Goal: Transaction & Acquisition: Purchase product/service

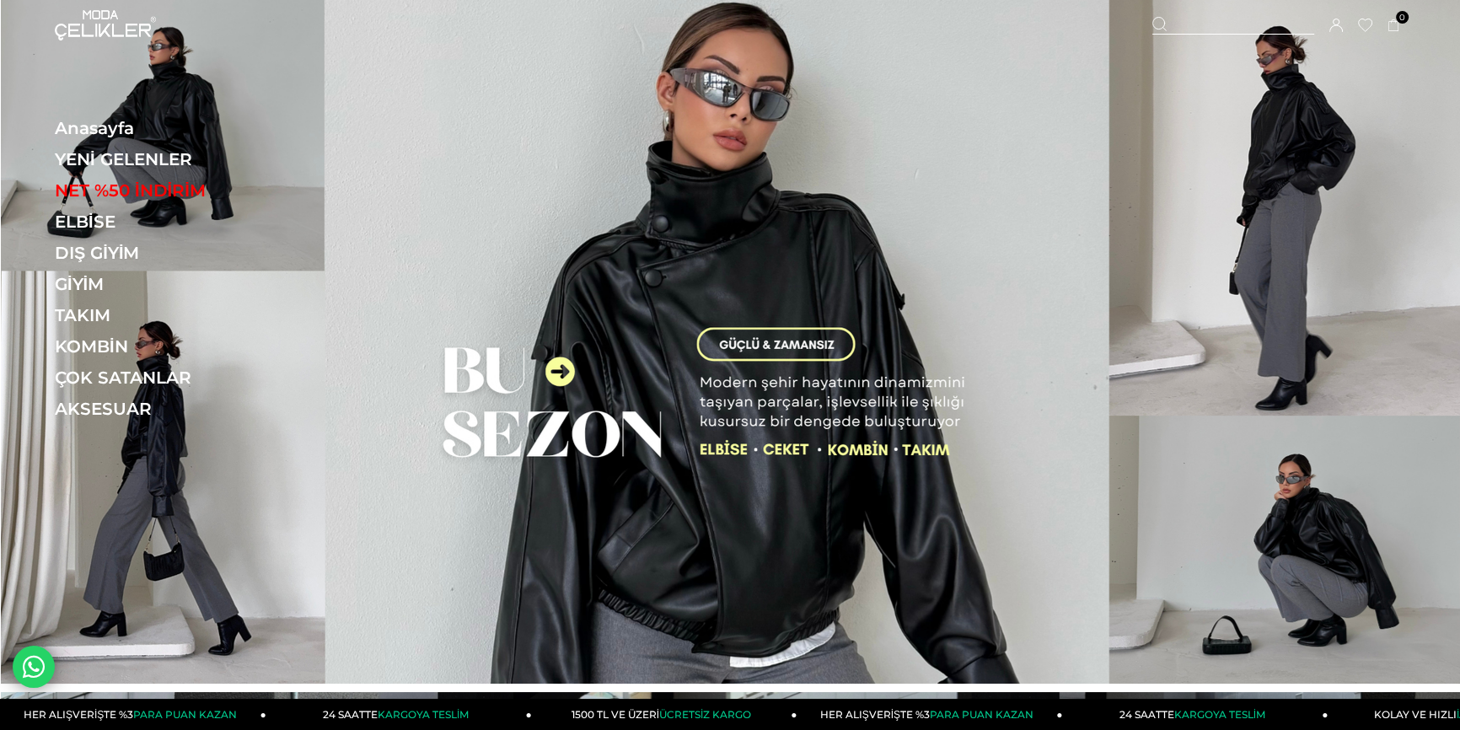
drag, startPoint x: 1165, startPoint y: 27, endPoint x: 1116, endPoint y: 24, distance: 49.0
click at [1165, 28] on icon at bounding box center [1160, 24] width 15 height 15
click at [1238, 27] on div at bounding box center [1234, 26] width 162 height 18
click at [879, 93] on input "text" at bounding box center [730, 84] width 1157 height 34
type input "*****"
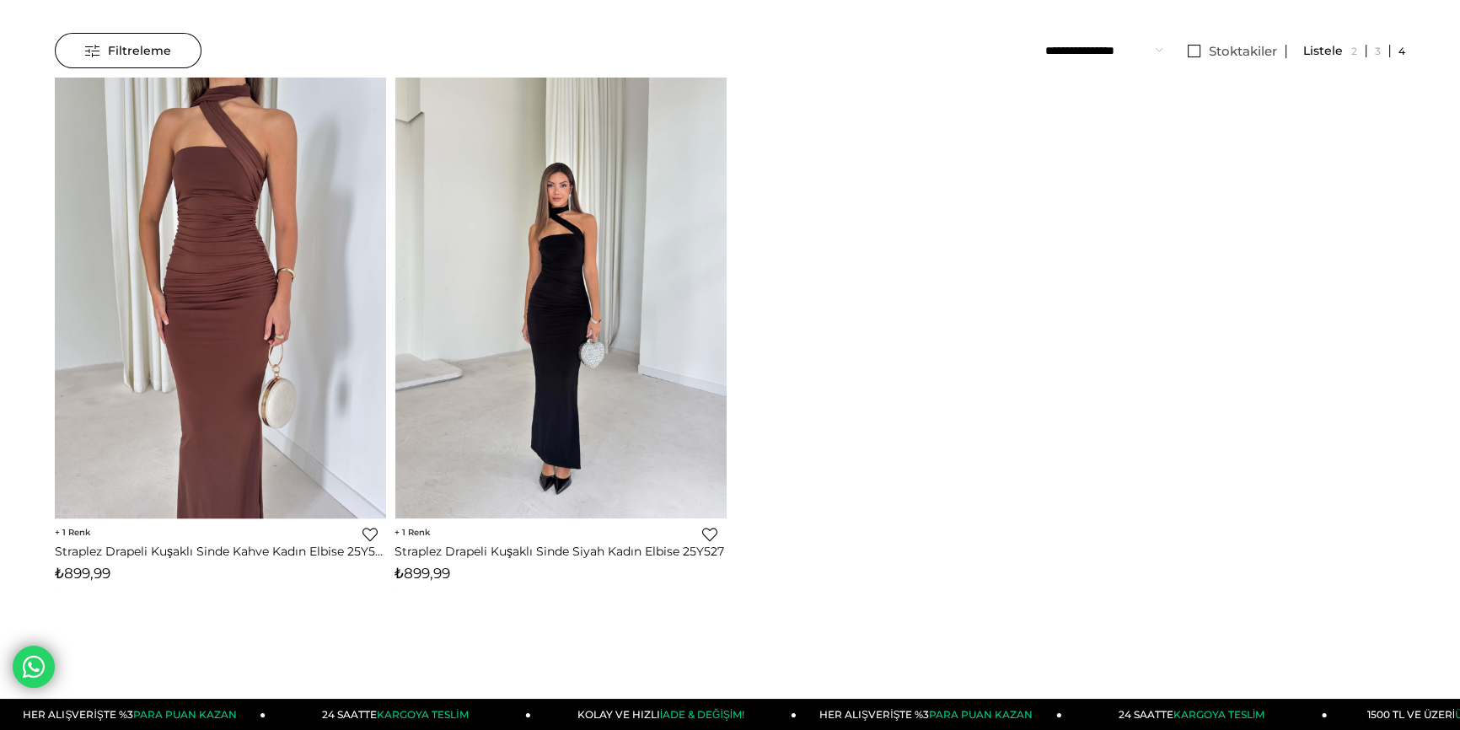
scroll to position [153, 0]
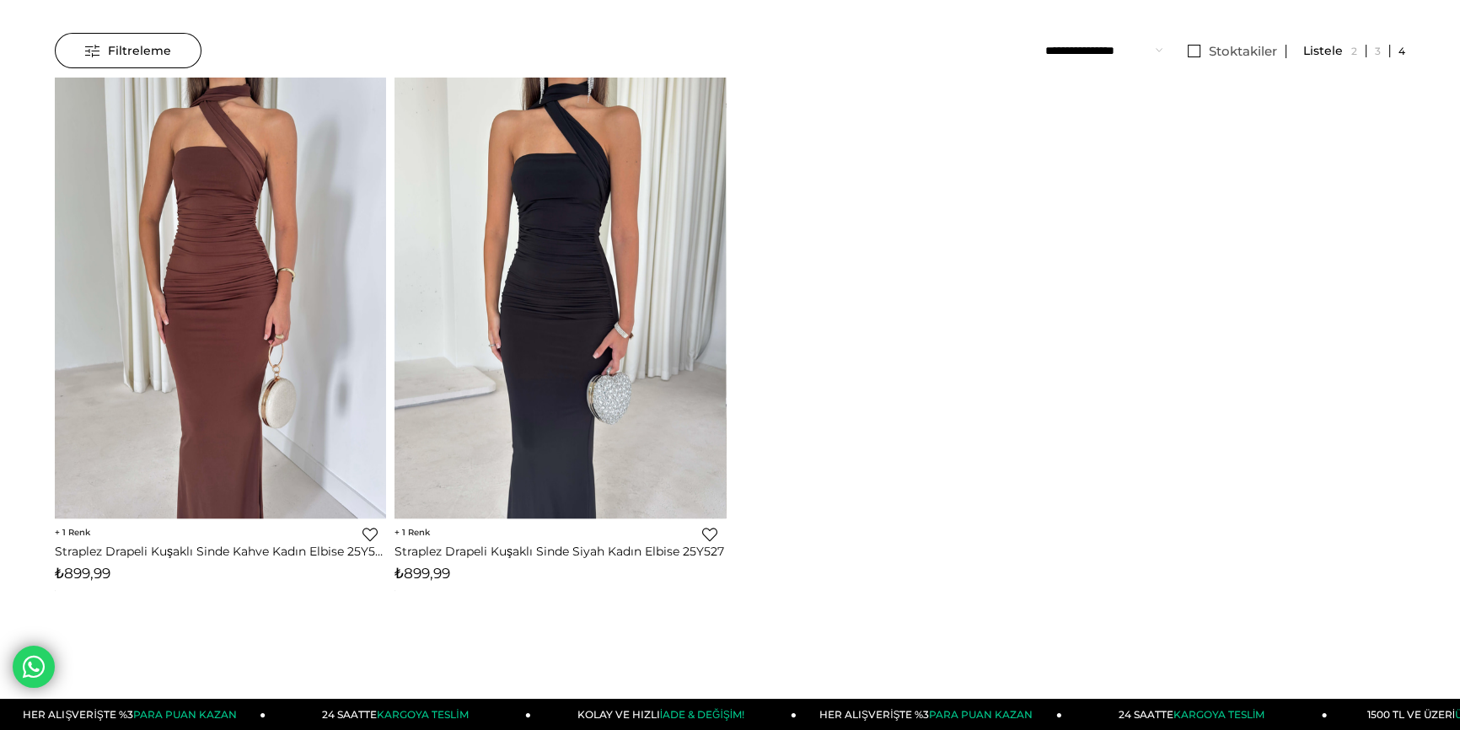
click at [496, 558] on div "1 Favorilere Ekle Moda Celikler Straplez Drapeli Kuşaklı Sinde Siyah Kadın Elbi…" at bounding box center [560, 555] width 331 height 72
click at [497, 552] on link "Straplez Drapeli Kuşaklı Sinde Siyah Kadın Elbise 25Y527" at bounding box center [560, 551] width 331 height 15
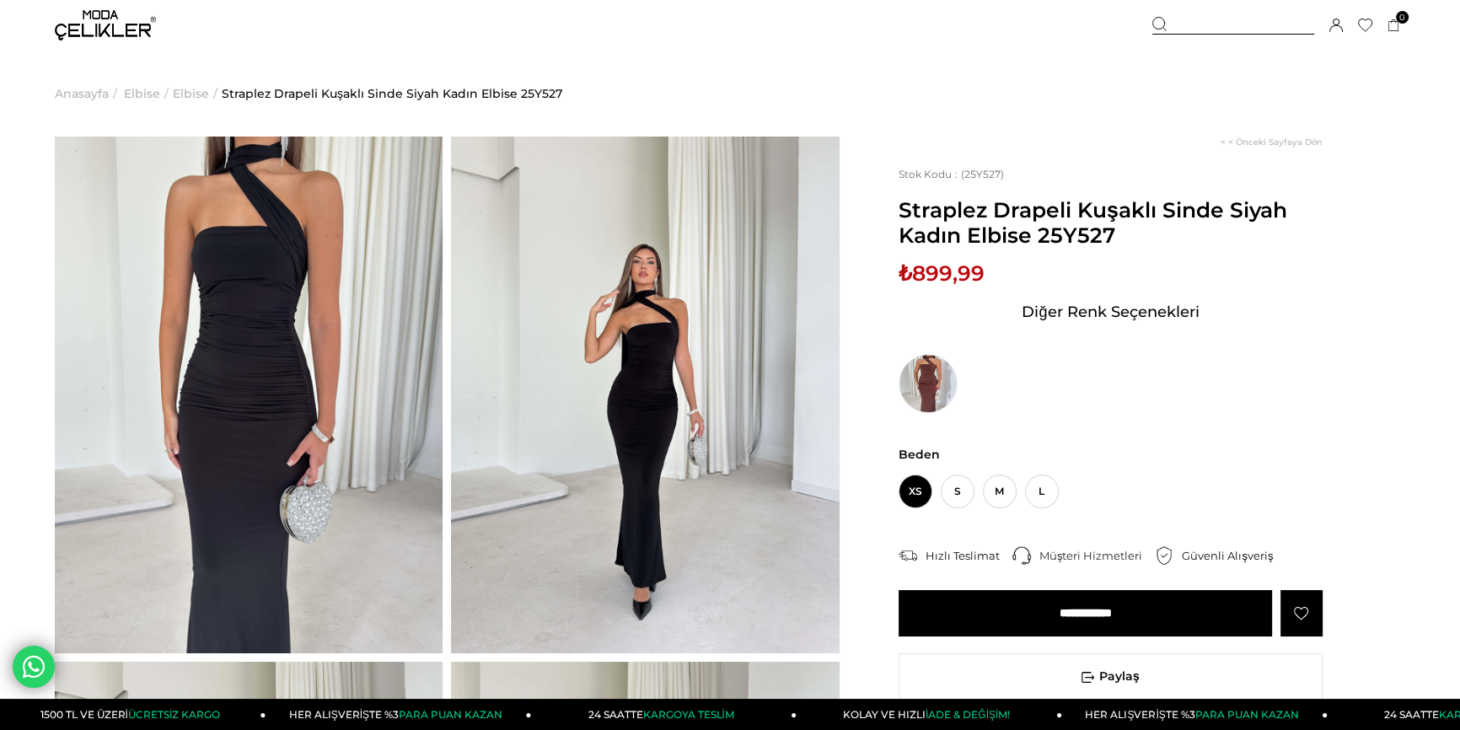
click at [1212, 14] on div "Sepetim 0 Ürün Sepetinizde ürün bulunmamaktadır. Genel Toplam : Sepetim SİPARİŞ…" at bounding box center [1279, 25] width 253 height 51
click at [1211, 22] on div at bounding box center [1234, 26] width 162 height 18
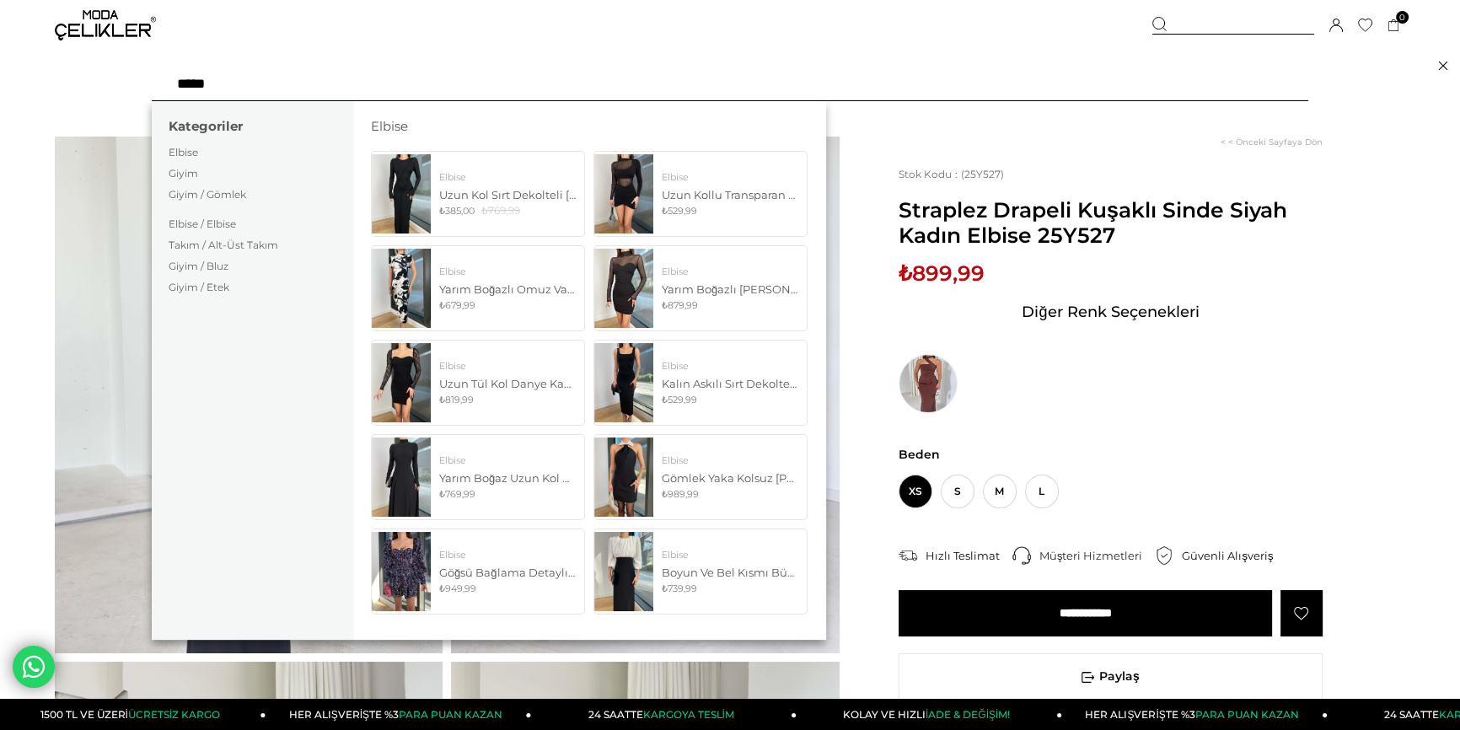
type input "******"
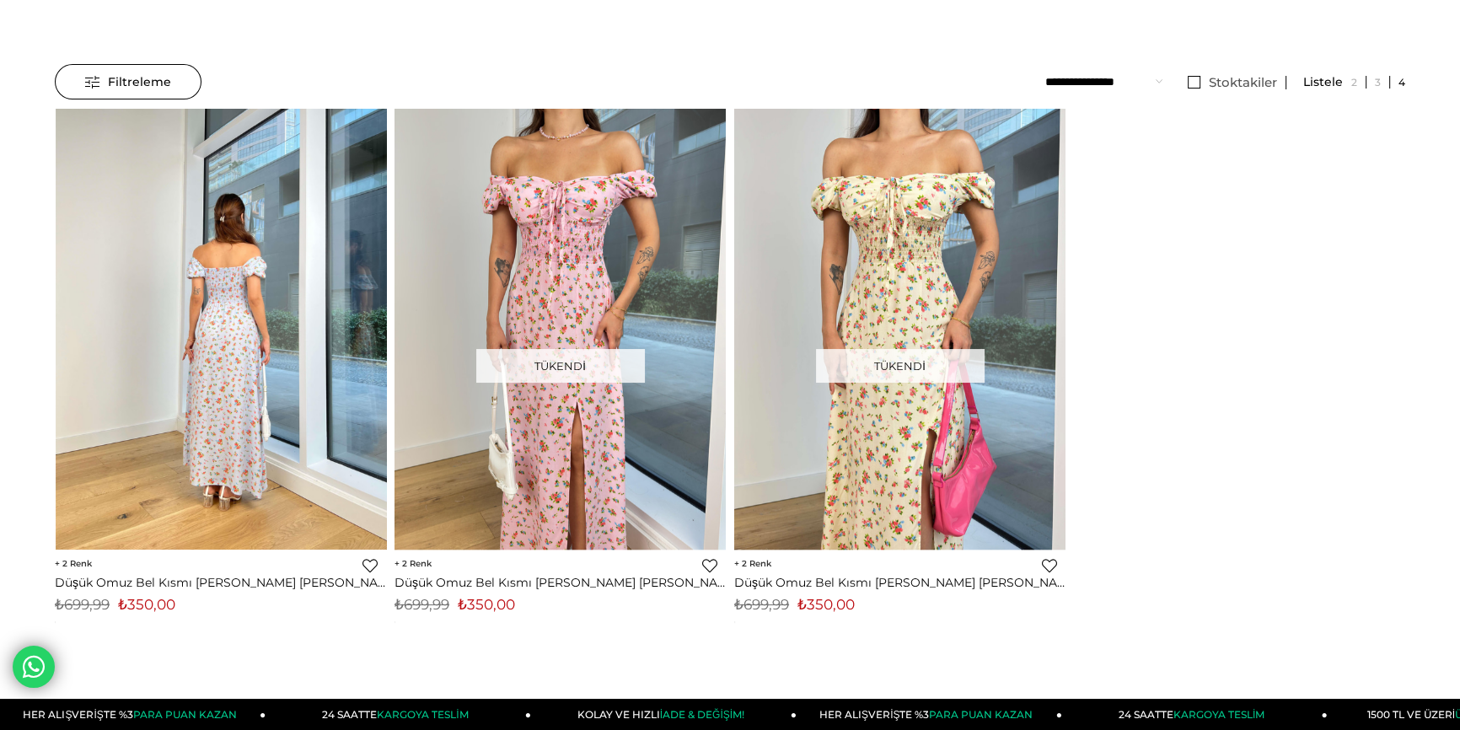
scroll to position [153, 0]
